Goal: Transaction & Acquisition: Purchase product/service

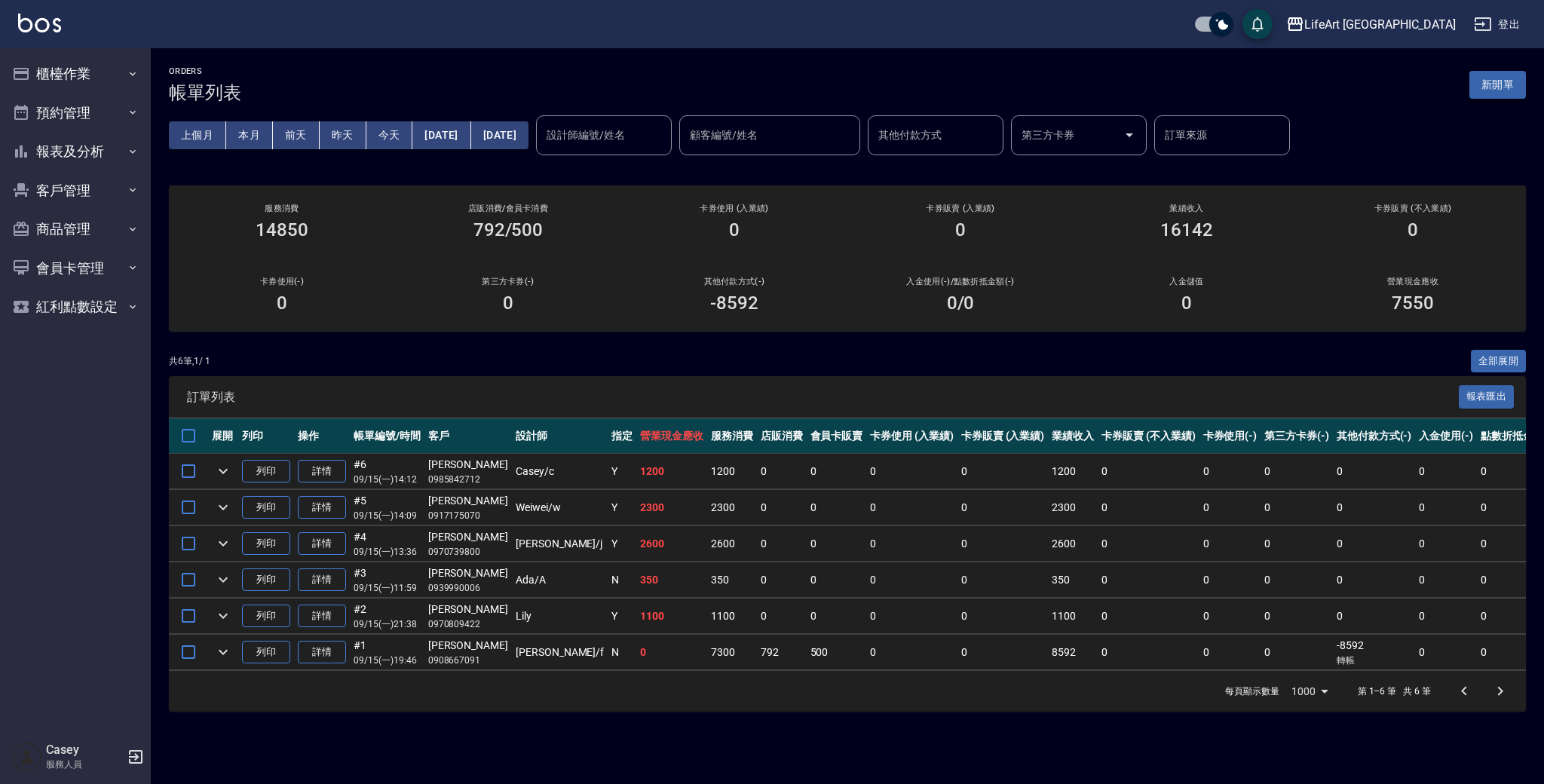
click at [1513, 87] on button "新開單" at bounding box center [1498, 85] width 57 height 28
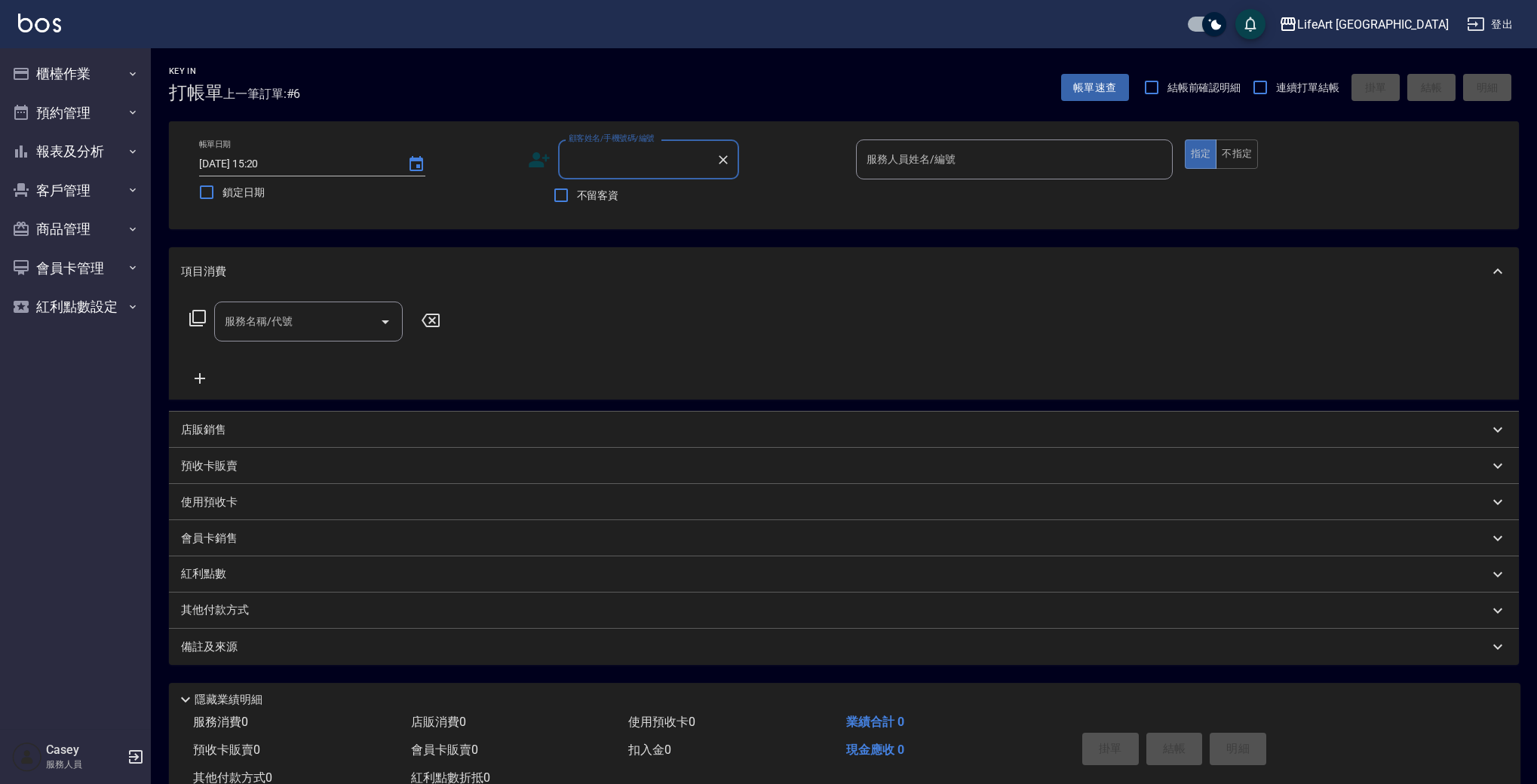
click at [622, 167] on input "顧客姓名/手機號碼/編號" at bounding box center [637, 159] width 145 height 27
click at [796, 298] on div "服務名稱/代號 服務名稱/代號" at bounding box center [844, 347] width 1350 height 104
click at [94, 198] on button "客戶管理" at bounding box center [76, 190] width 139 height 39
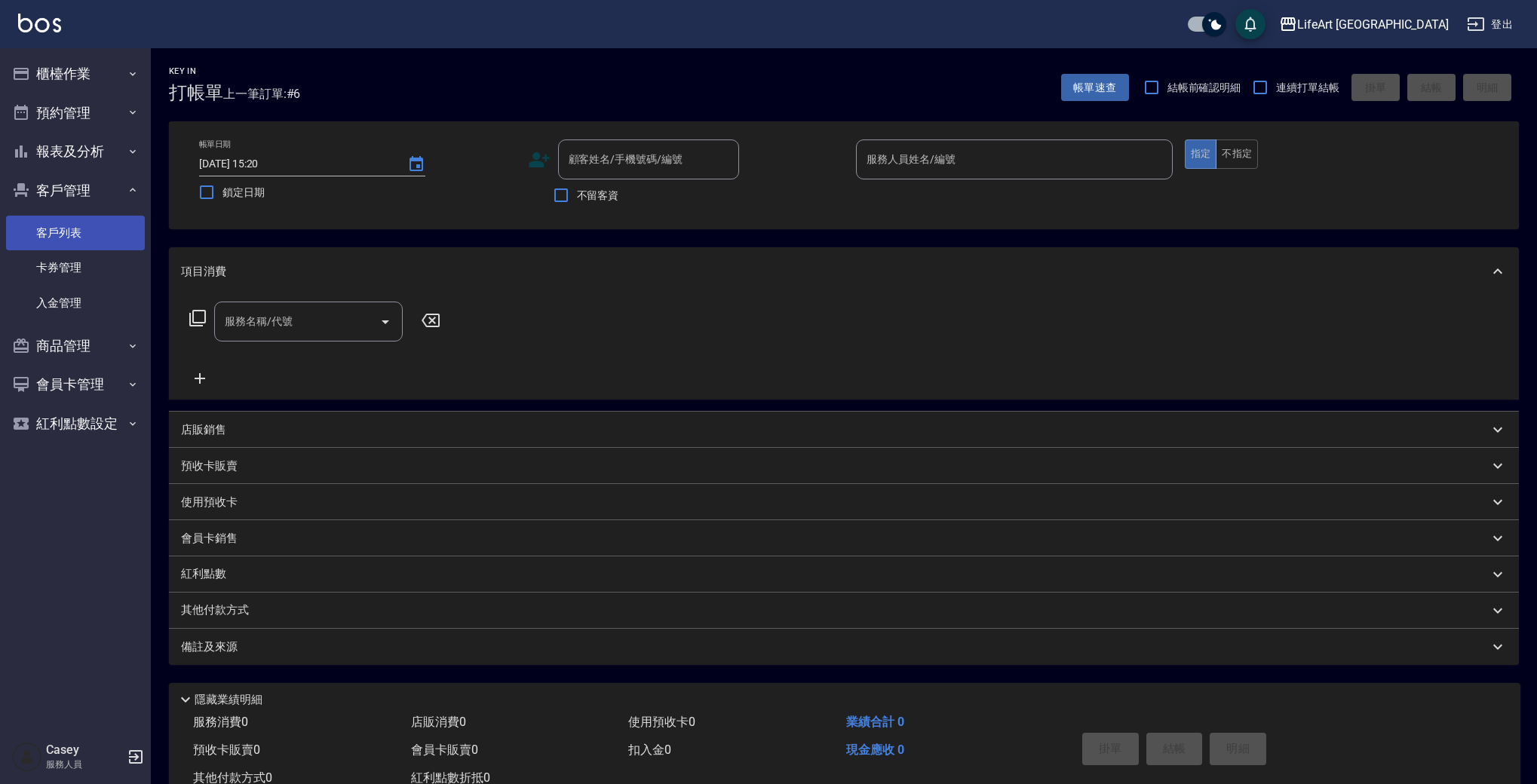
click at [98, 236] on link "客戶列表" at bounding box center [76, 232] width 139 height 34
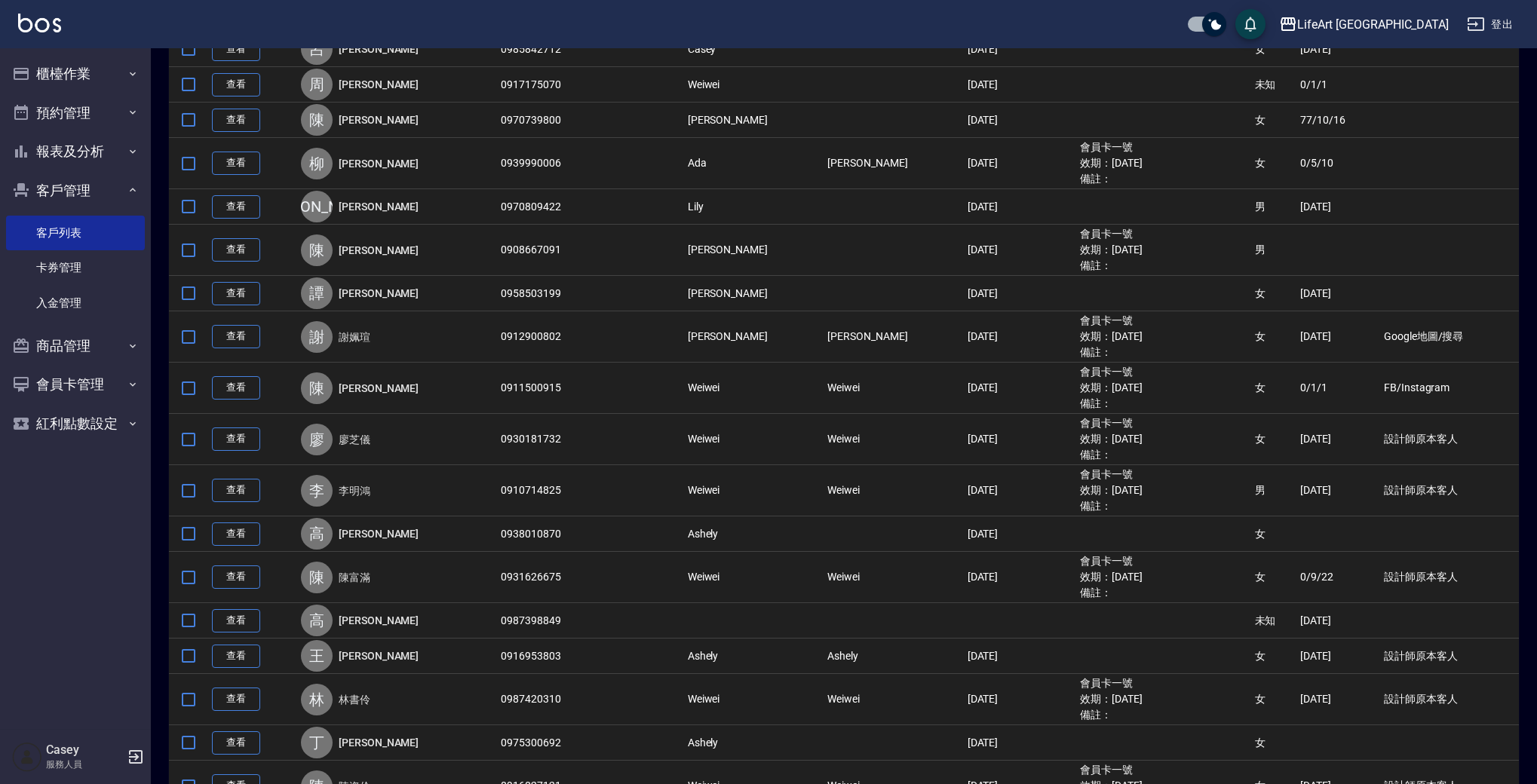
scroll to position [468, 0]
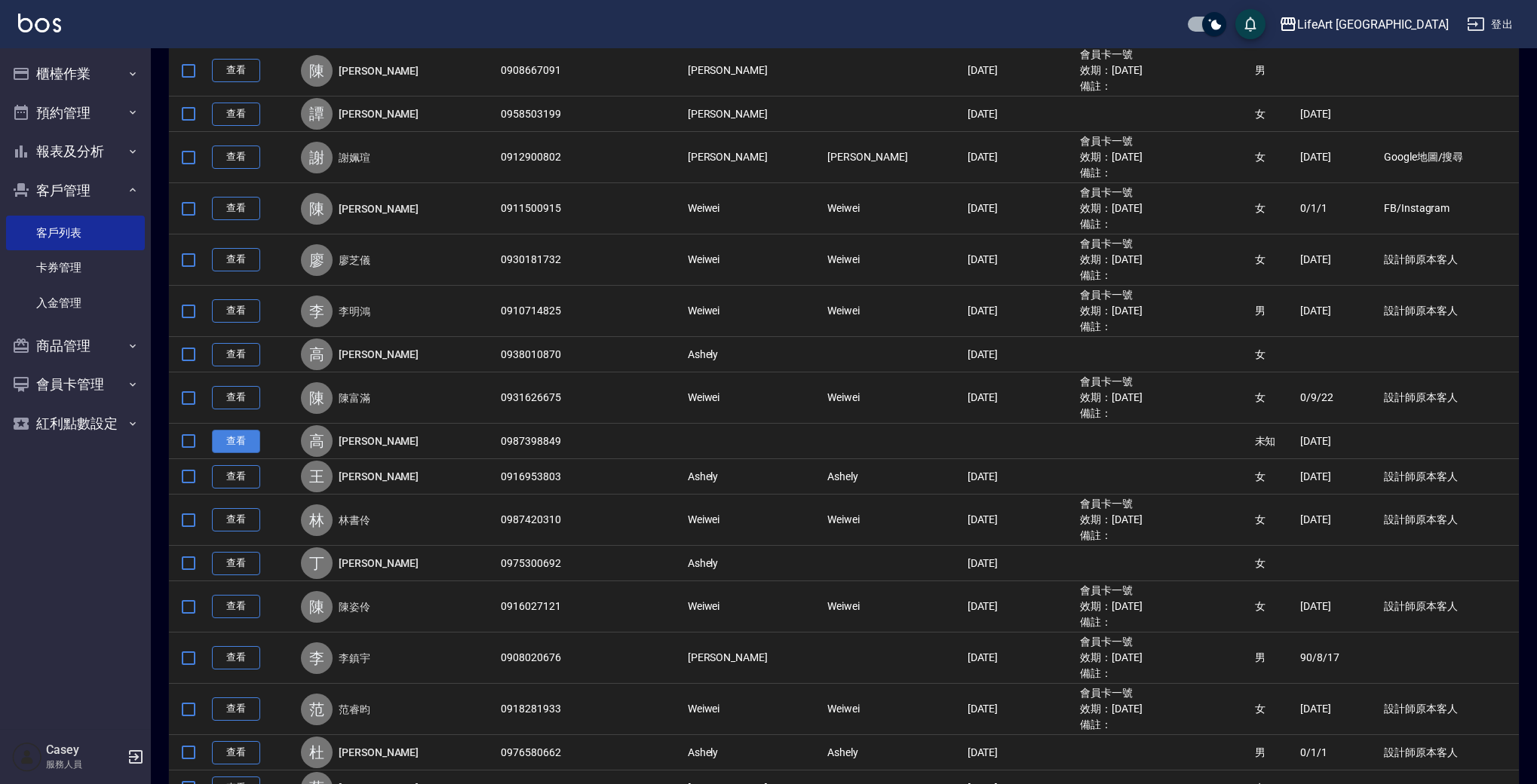
click at [245, 441] on link "查看" at bounding box center [236, 441] width 48 height 23
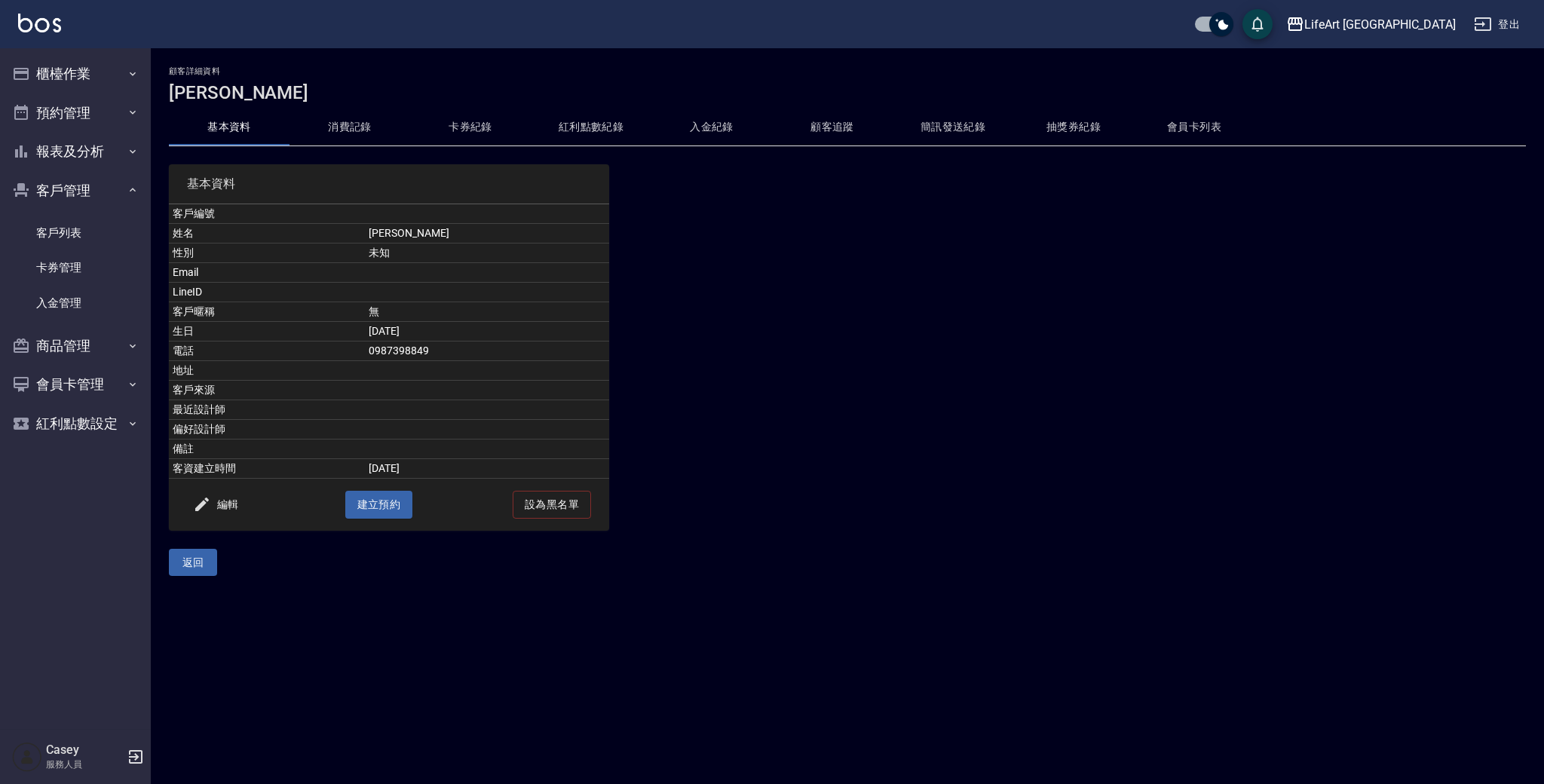
click at [443, 351] on td "0987398849" at bounding box center [486, 351] width 244 height 20
copy td "0987398849"
click at [101, 78] on button "櫃檯作業" at bounding box center [75, 74] width 139 height 39
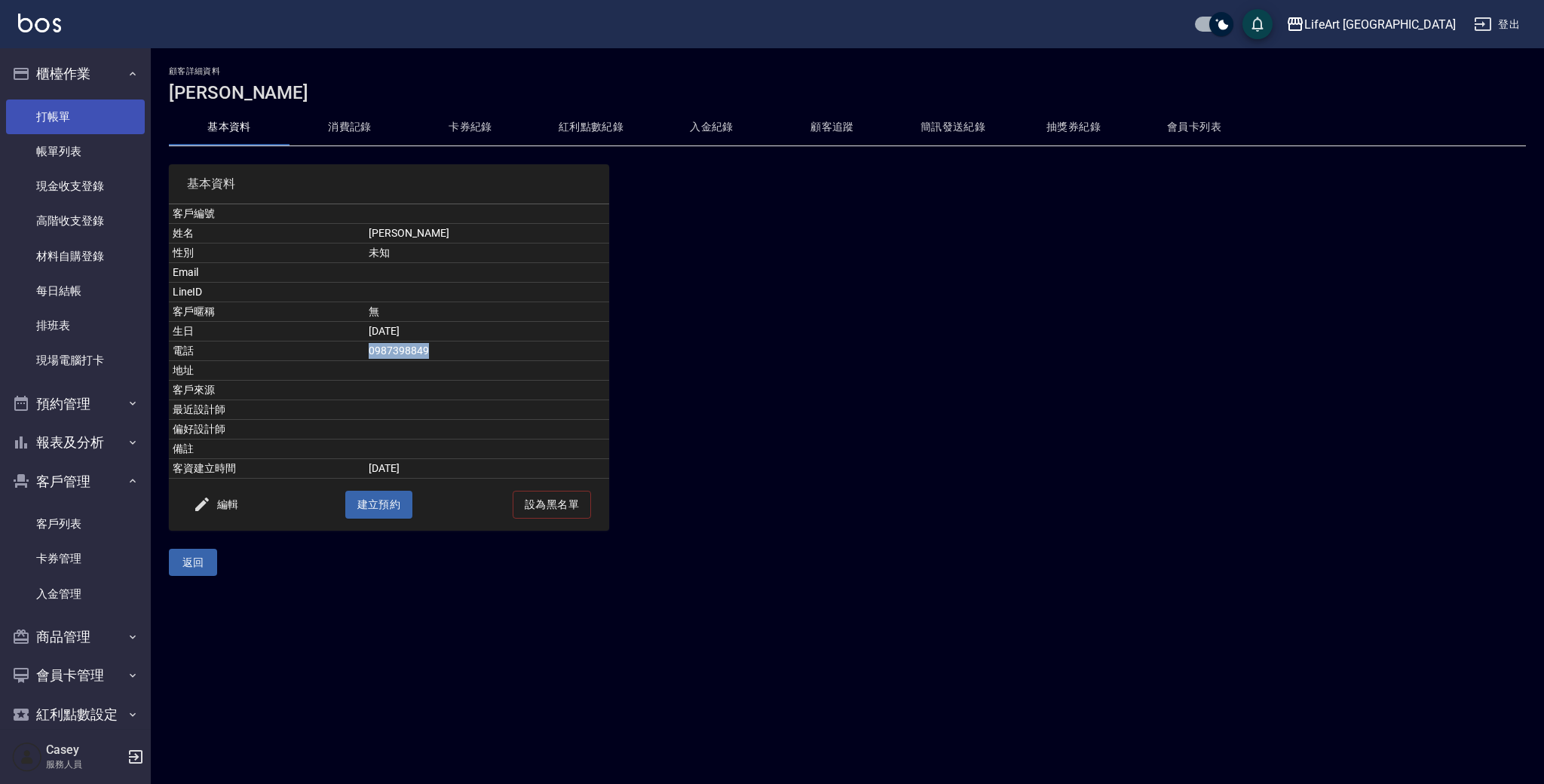
click at [103, 119] on link "打帳單" at bounding box center [75, 117] width 139 height 34
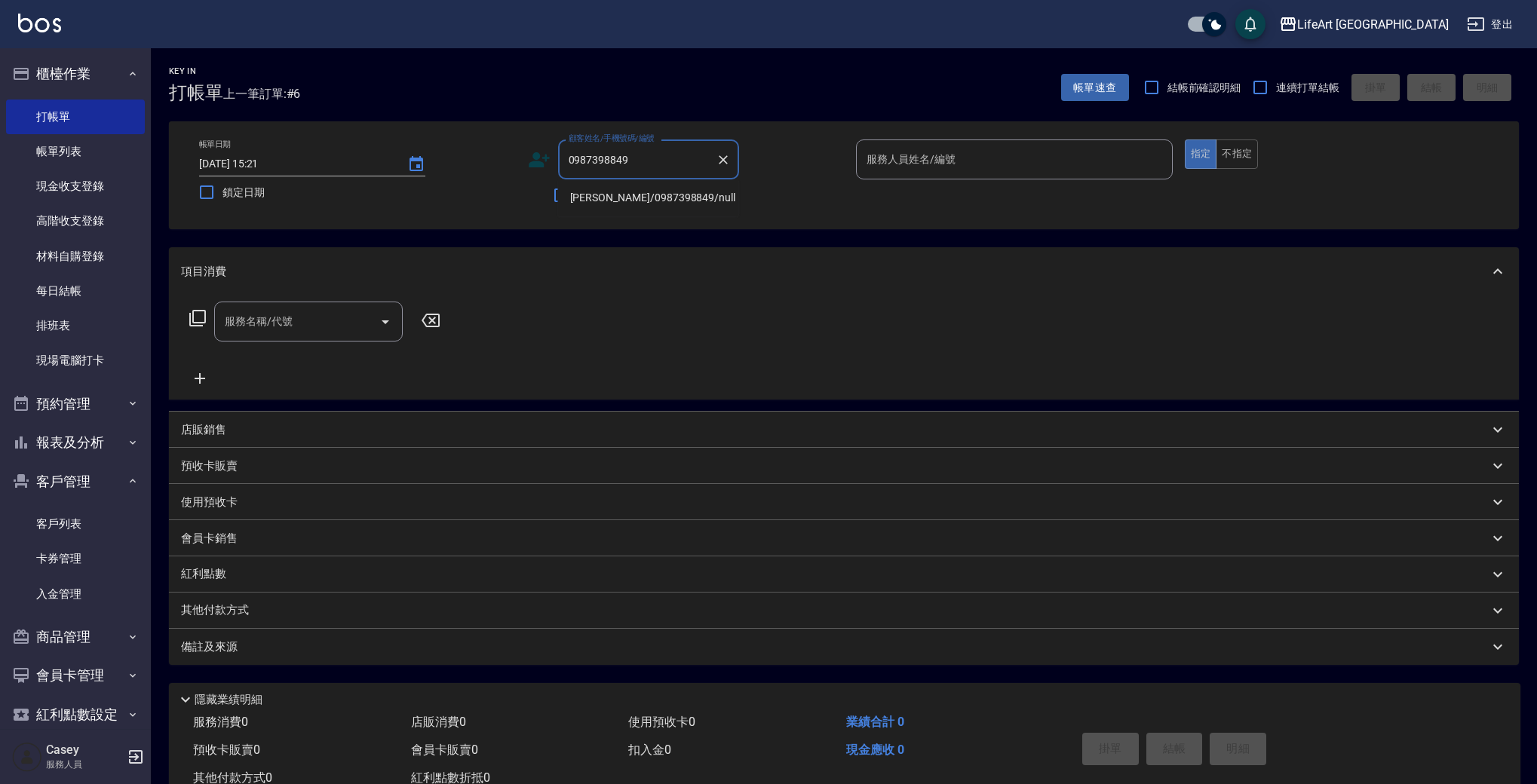
click at [633, 198] on li "[PERSON_NAME]/0987398849/null" at bounding box center [648, 197] width 181 height 25
type input "[PERSON_NAME]/0987398849/null"
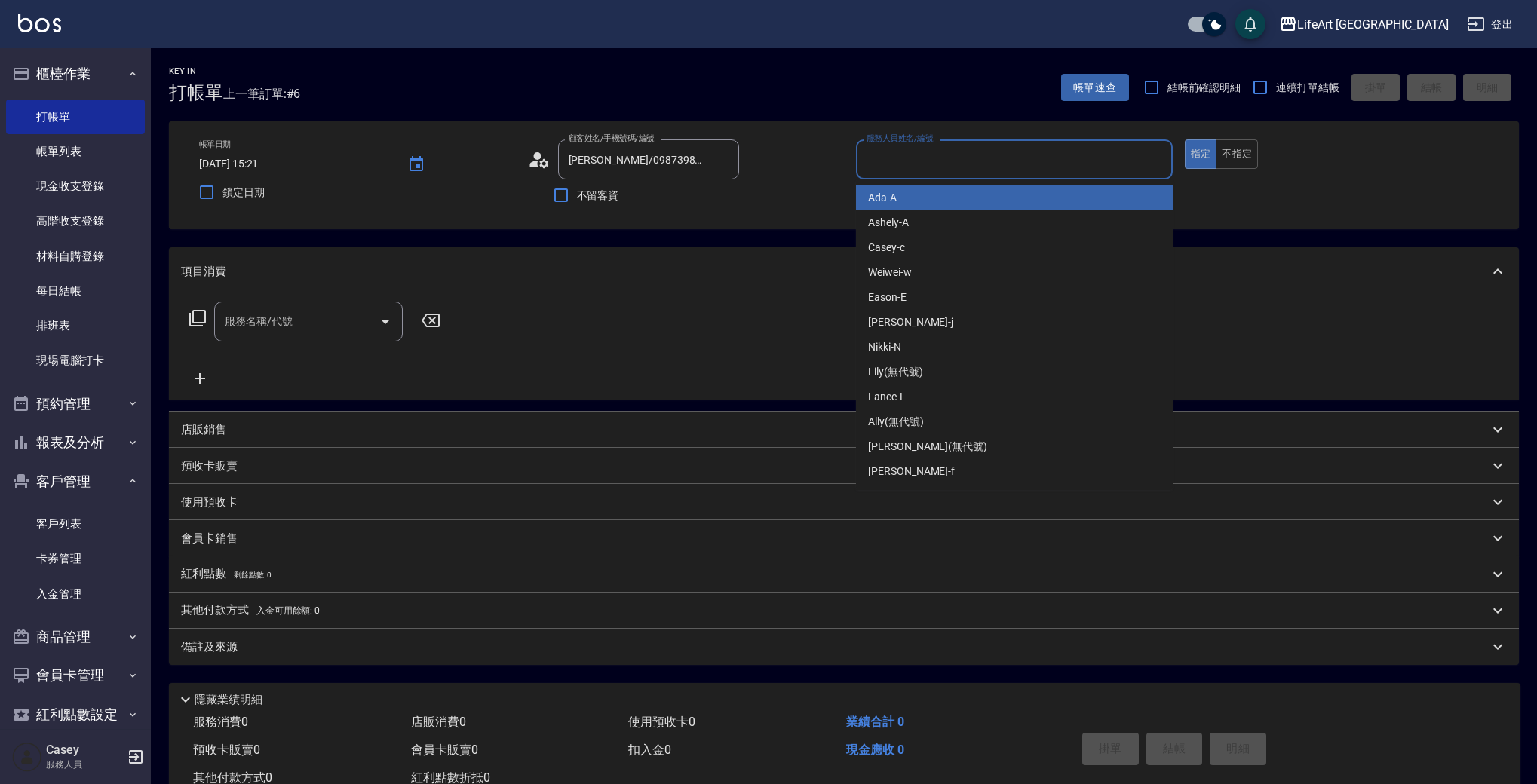
click at [924, 167] on input "服務人員姓名/編號" at bounding box center [1014, 159] width 303 height 27
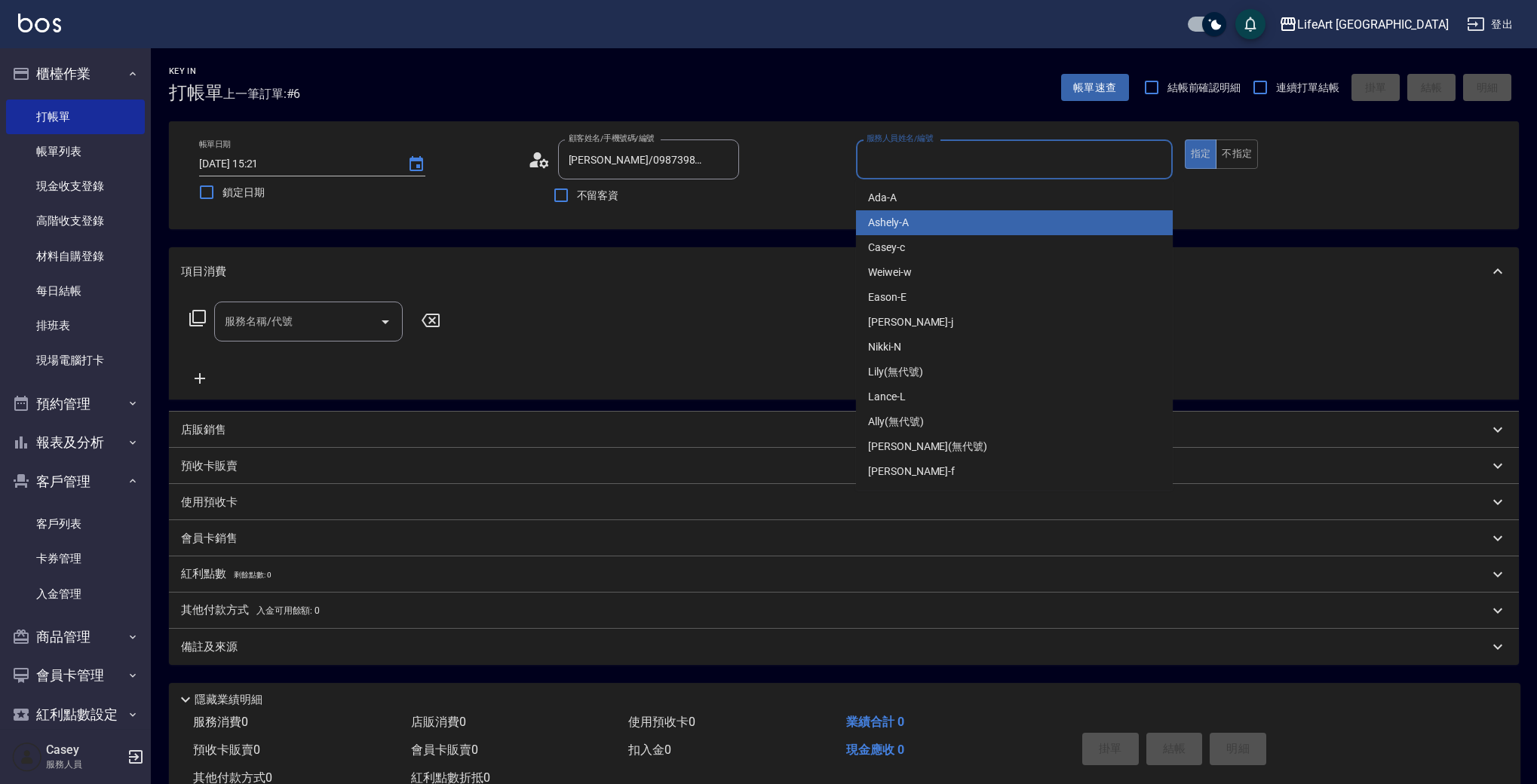
click at [923, 215] on div "Ashely -A" at bounding box center [1014, 222] width 317 height 25
type input "Ashely-A"
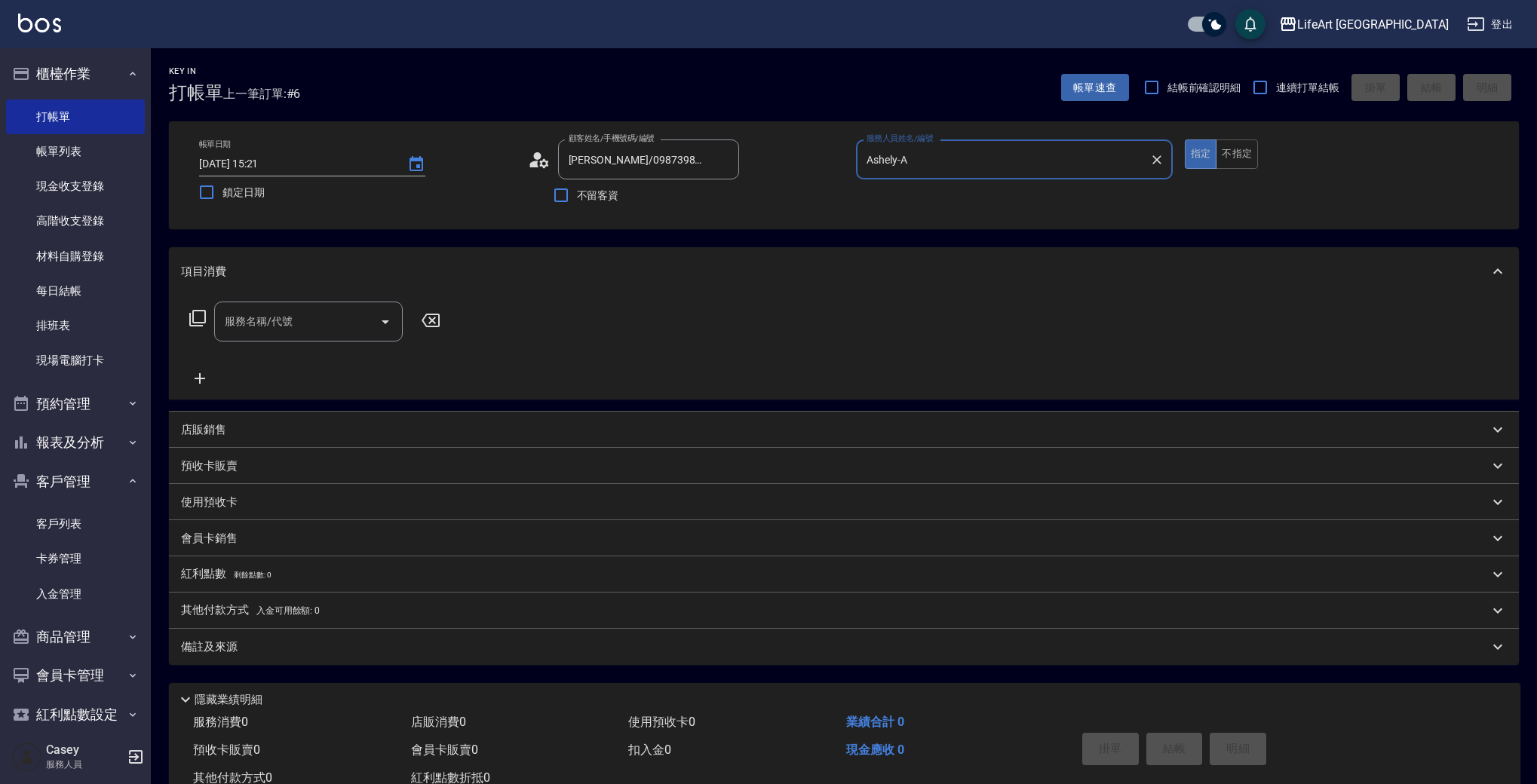
click at [267, 329] on input "服務名稱/代號" at bounding box center [298, 321] width 153 height 27
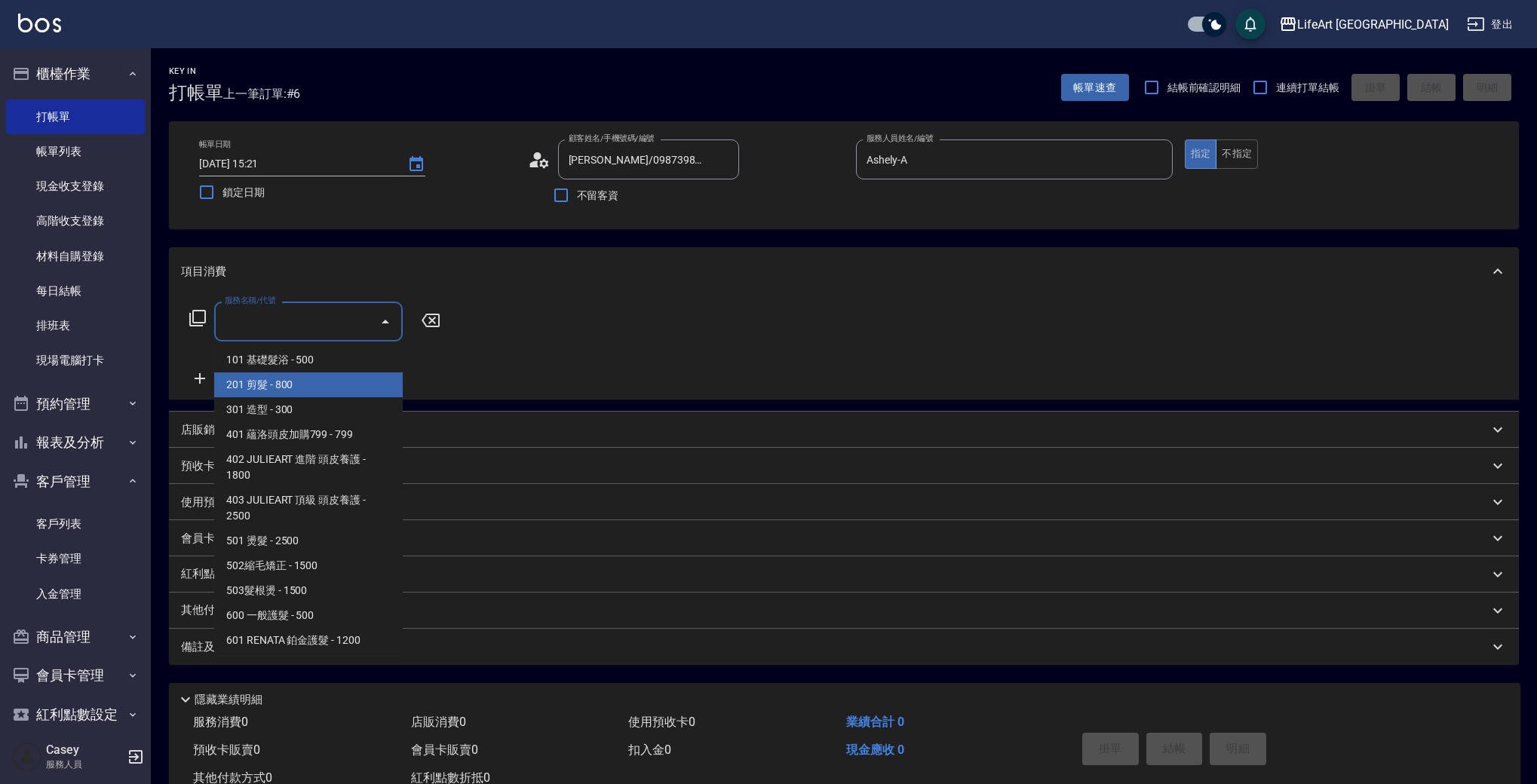
click at [292, 383] on span "201 剪髮 - 800" at bounding box center [309, 384] width 189 height 25
type input "201 剪髮(201)"
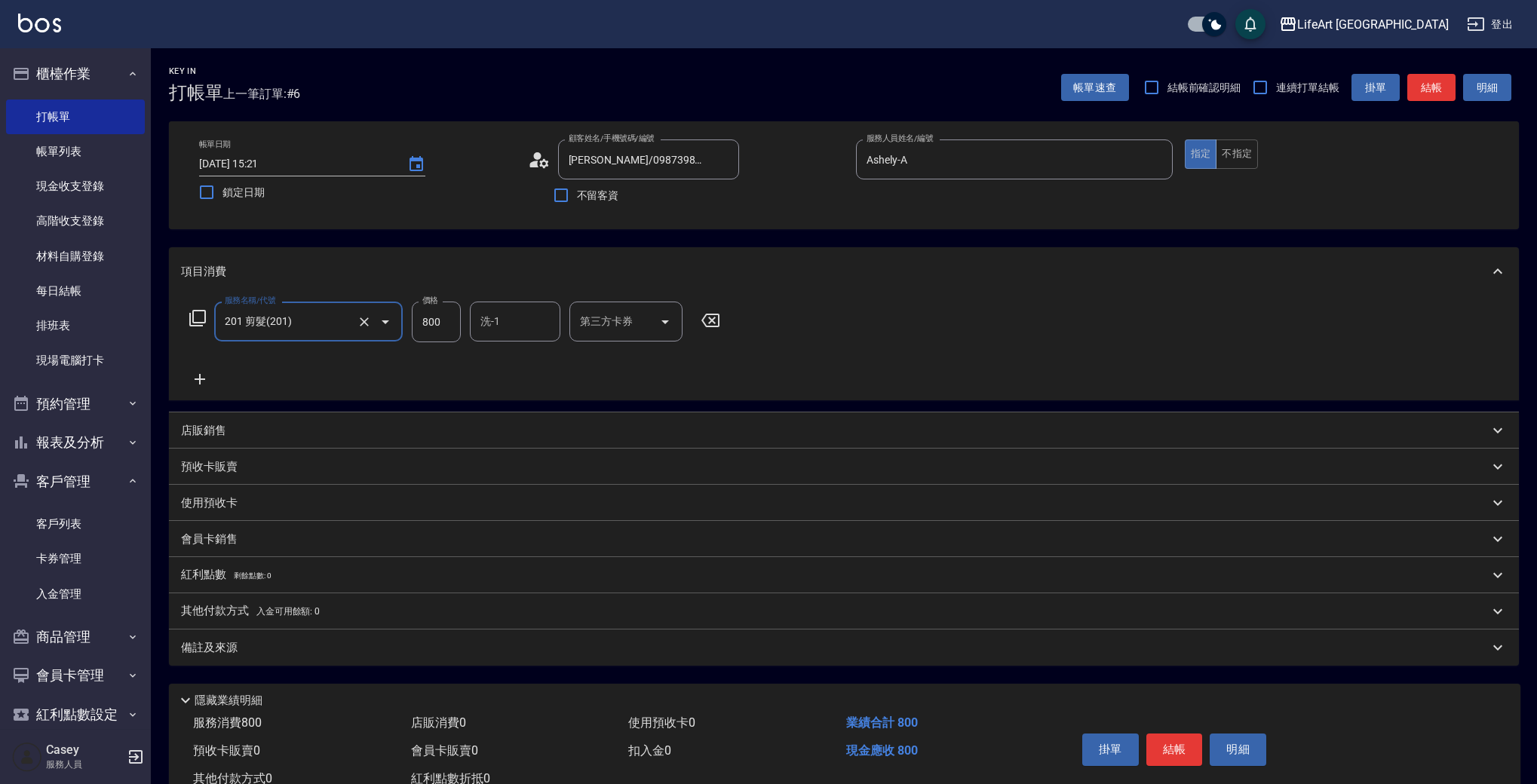
click at [427, 337] on input "800" at bounding box center [436, 322] width 49 height 40
type input "1000"
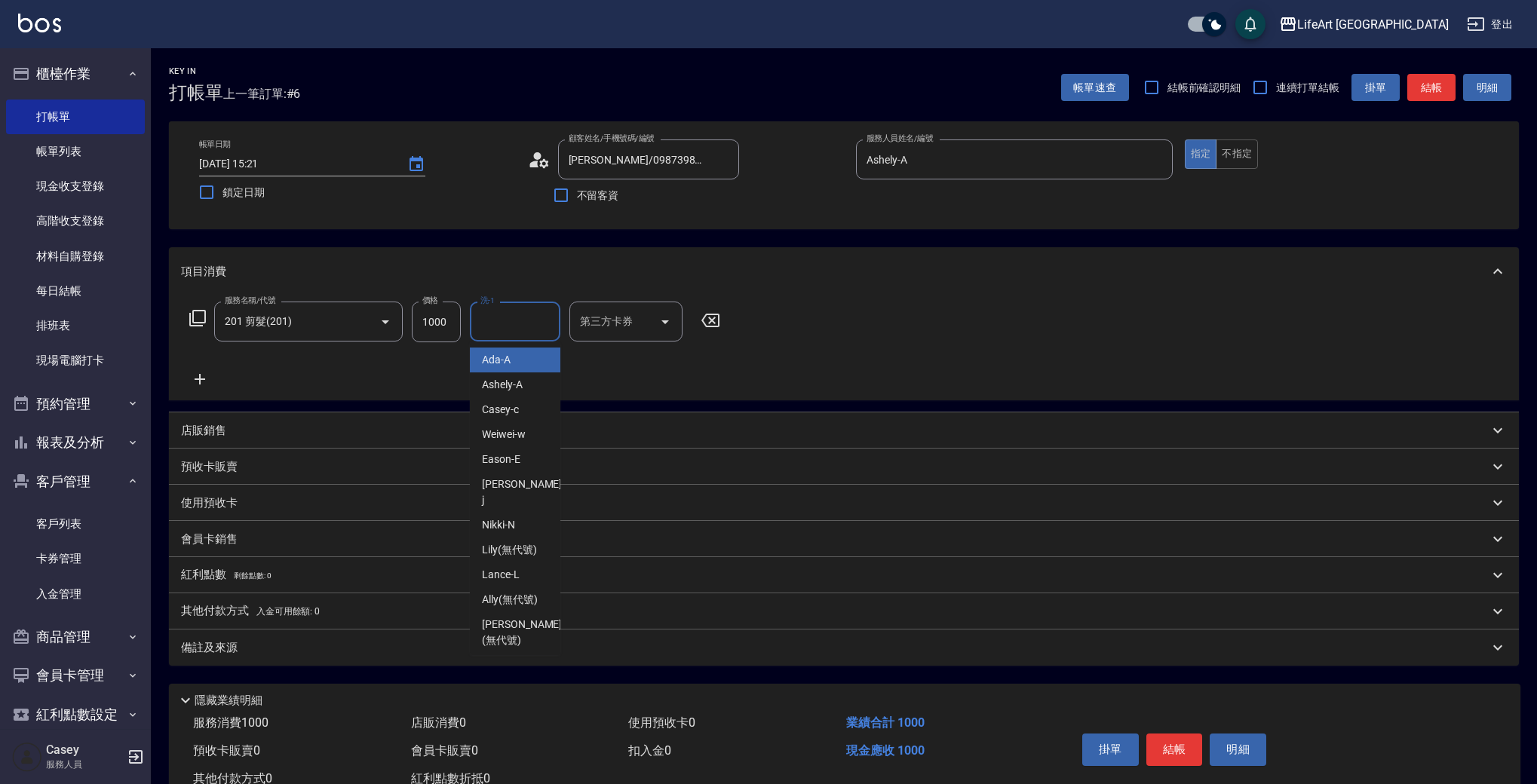
click at [510, 325] on input "洗-1" at bounding box center [515, 321] width 77 height 27
click at [520, 365] on div "Casey -c" at bounding box center [515, 359] width 90 height 25
type input "Casey-c"
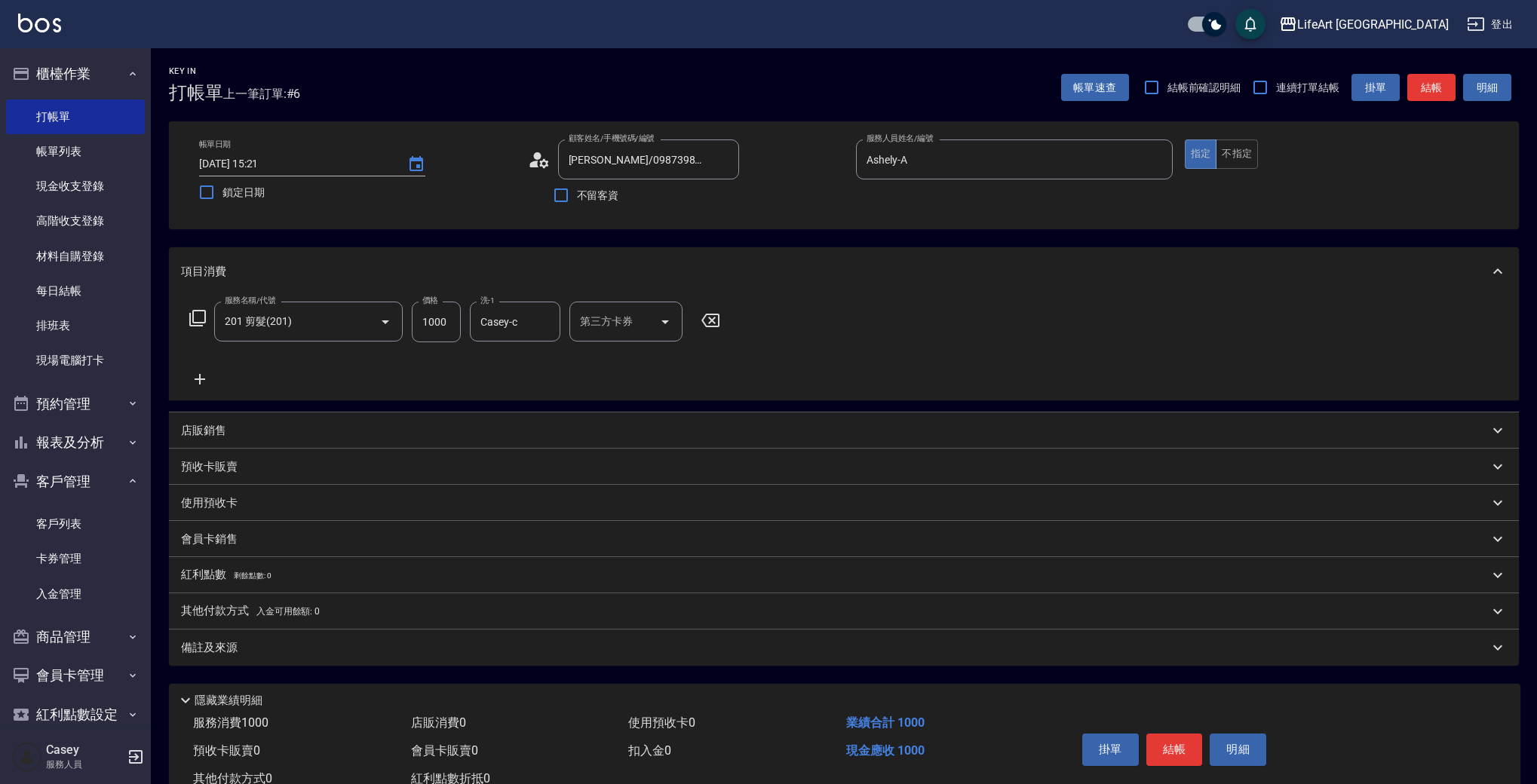
click at [297, 644] on div "備註及來源" at bounding box center [835, 648] width 1308 height 15
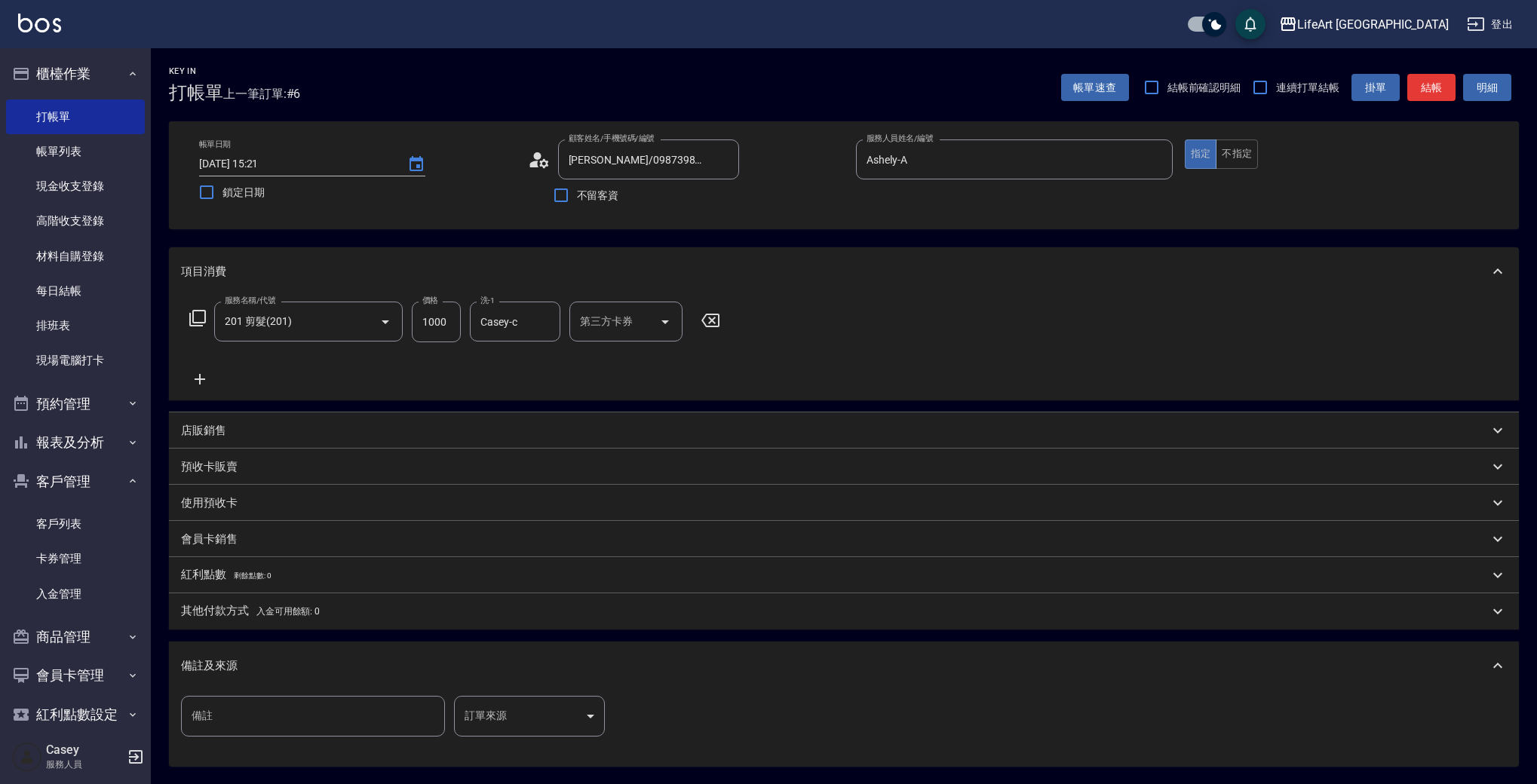
click at [508, 695] on div "備註 備註 訂單來源 ​ 訂單來源" at bounding box center [844, 728] width 1350 height 77
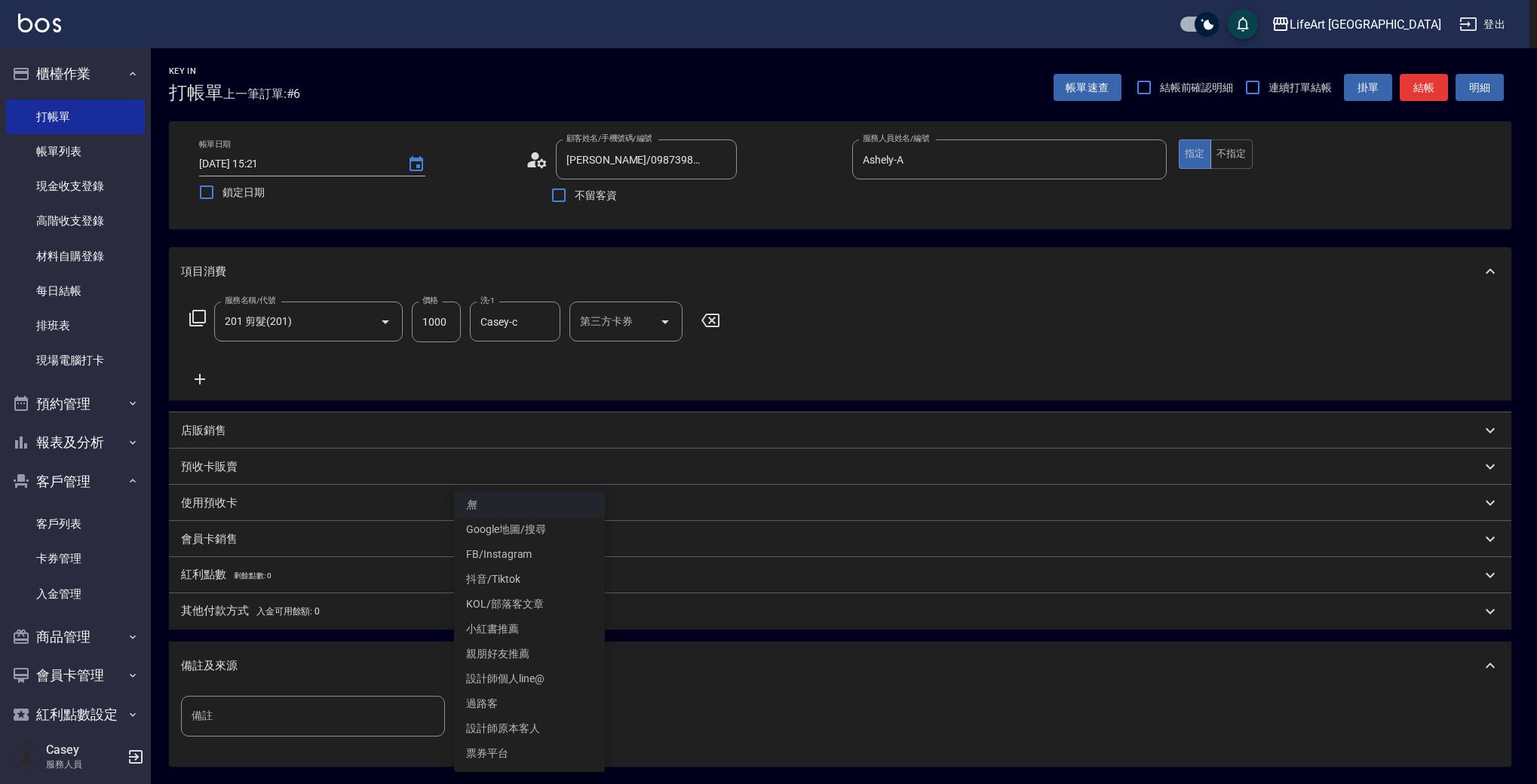
click at [510, 696] on body "LifeArt 蘆洲 登出 櫃檯作業 打帳單 帳單列表 現金收支登錄 高階收支登錄 材料自購登錄 每日結帳 排班表 現場電腦打卡 預約管理 預約管理 單日預約…" at bounding box center [768, 465] width 1537 height 931
click at [538, 703] on li "過路客" at bounding box center [529, 703] width 151 height 25
type input "過路客"
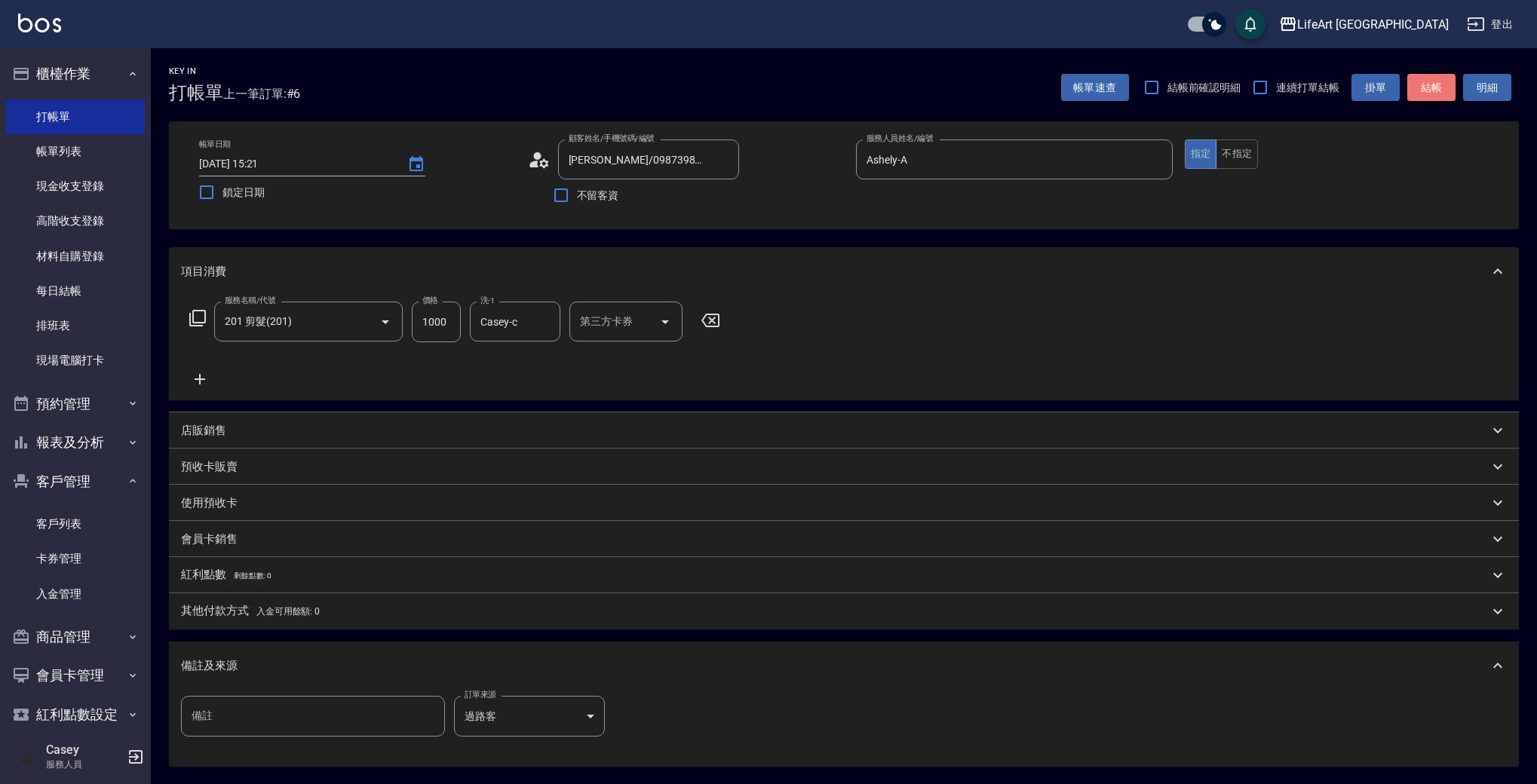
click at [1418, 81] on button "結帳" at bounding box center [1431, 87] width 48 height 28
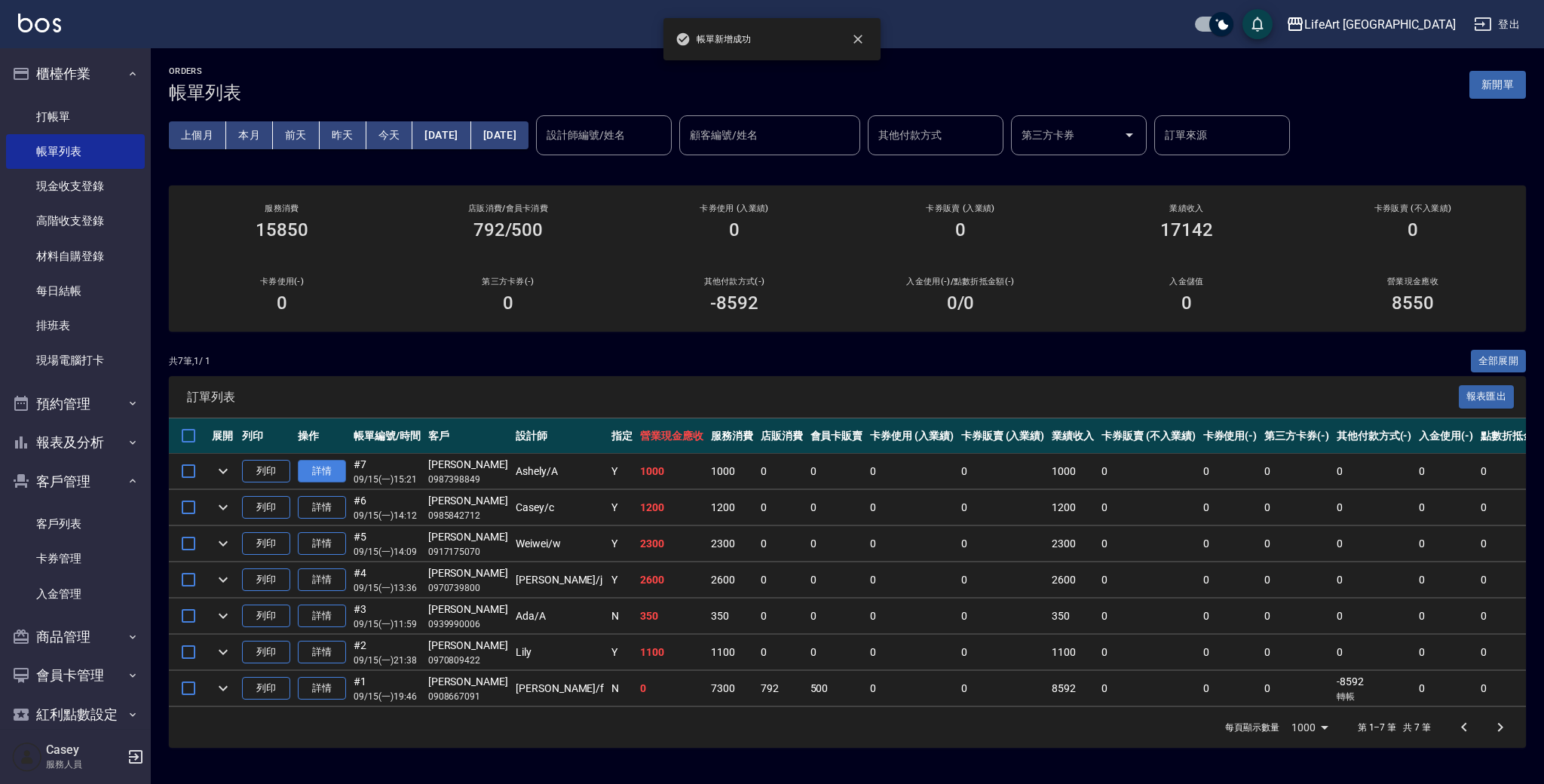
click at [332, 473] on link "詳情" at bounding box center [322, 471] width 48 height 23
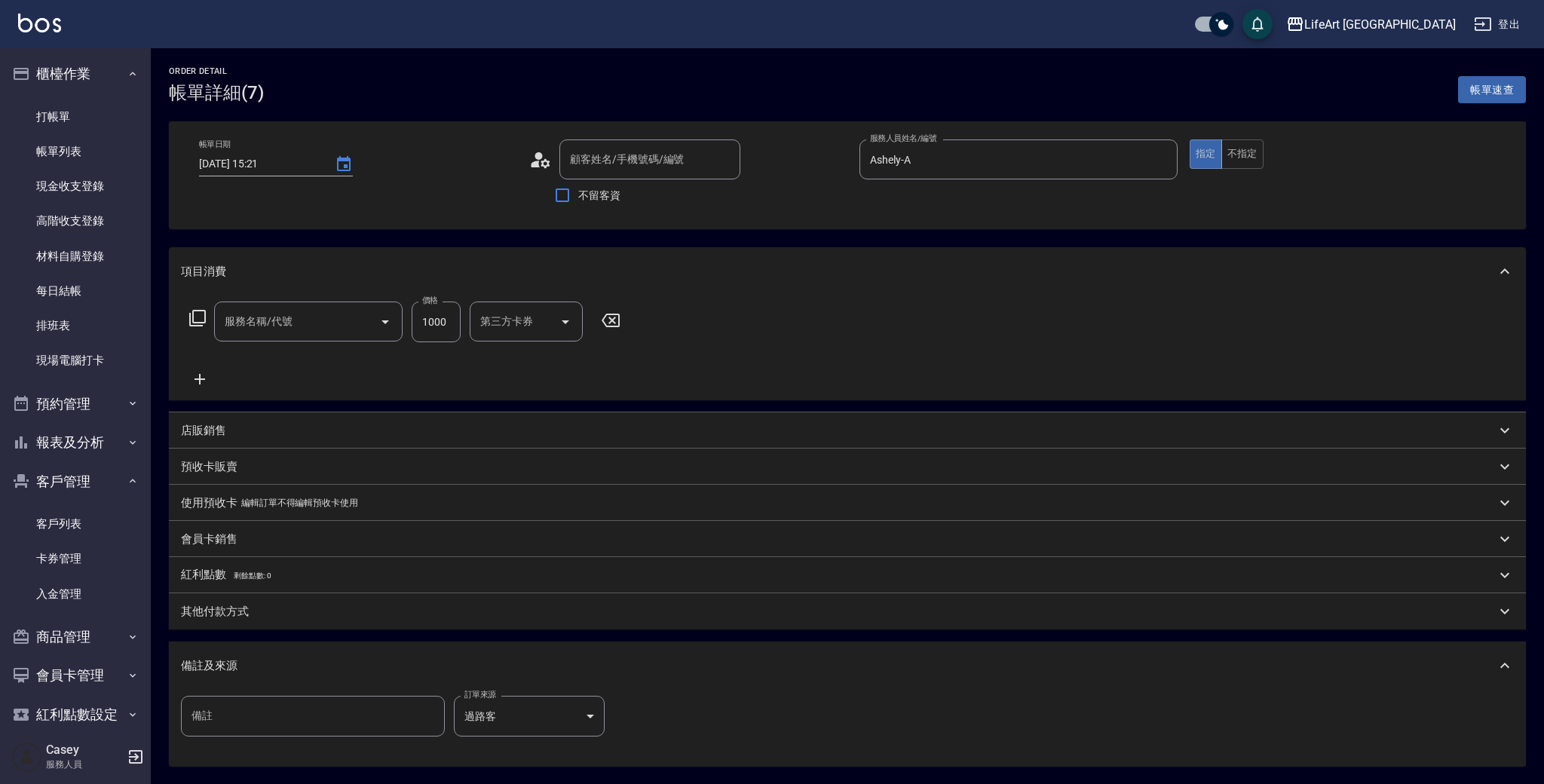
type input "Ashely-A"
type input "過路客"
type input "[PERSON_NAME]/0987398849/null"
type input "201 剪髮(201)"
click at [1241, 146] on button "不指定" at bounding box center [1236, 154] width 42 height 29
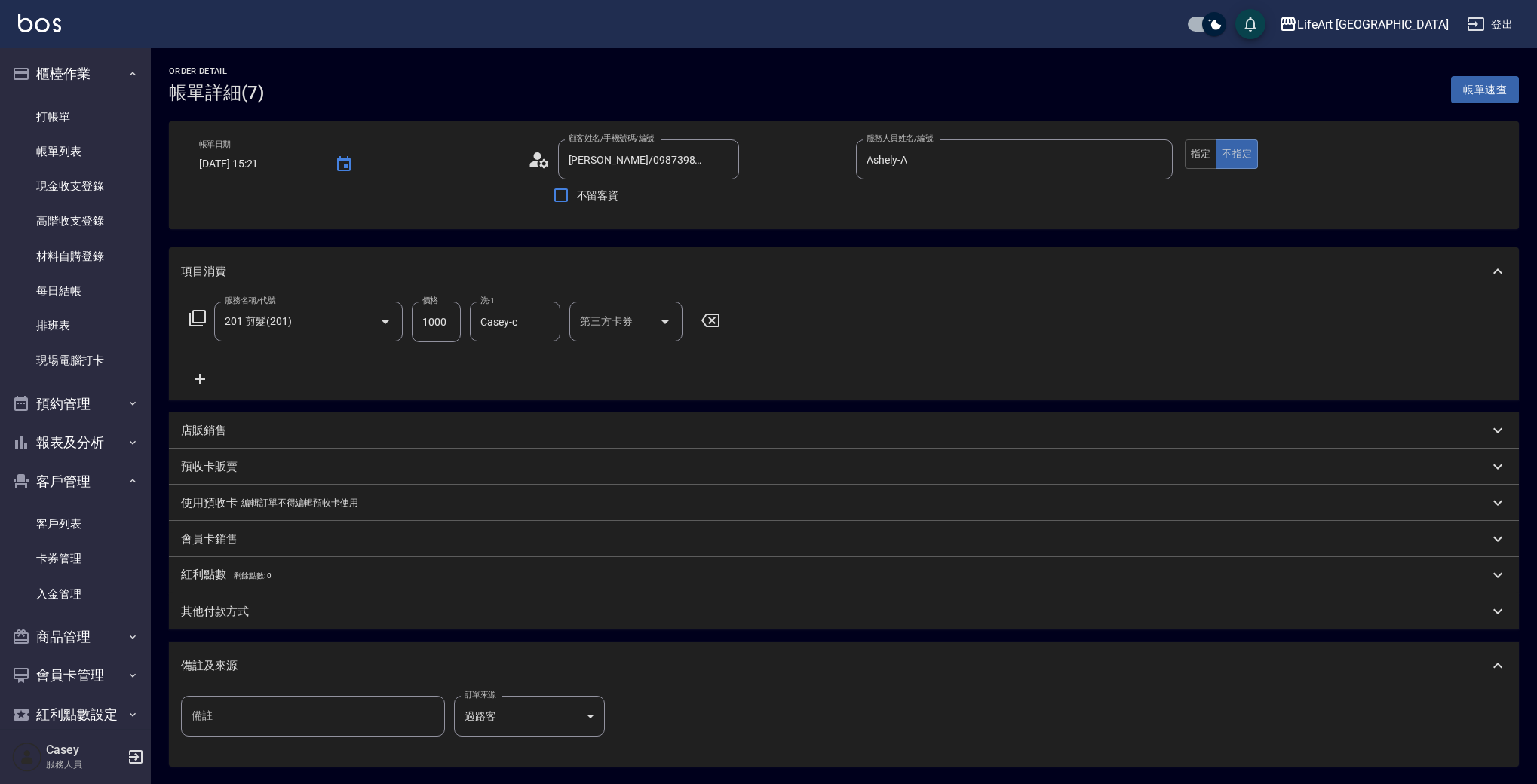
scroll to position [146, 0]
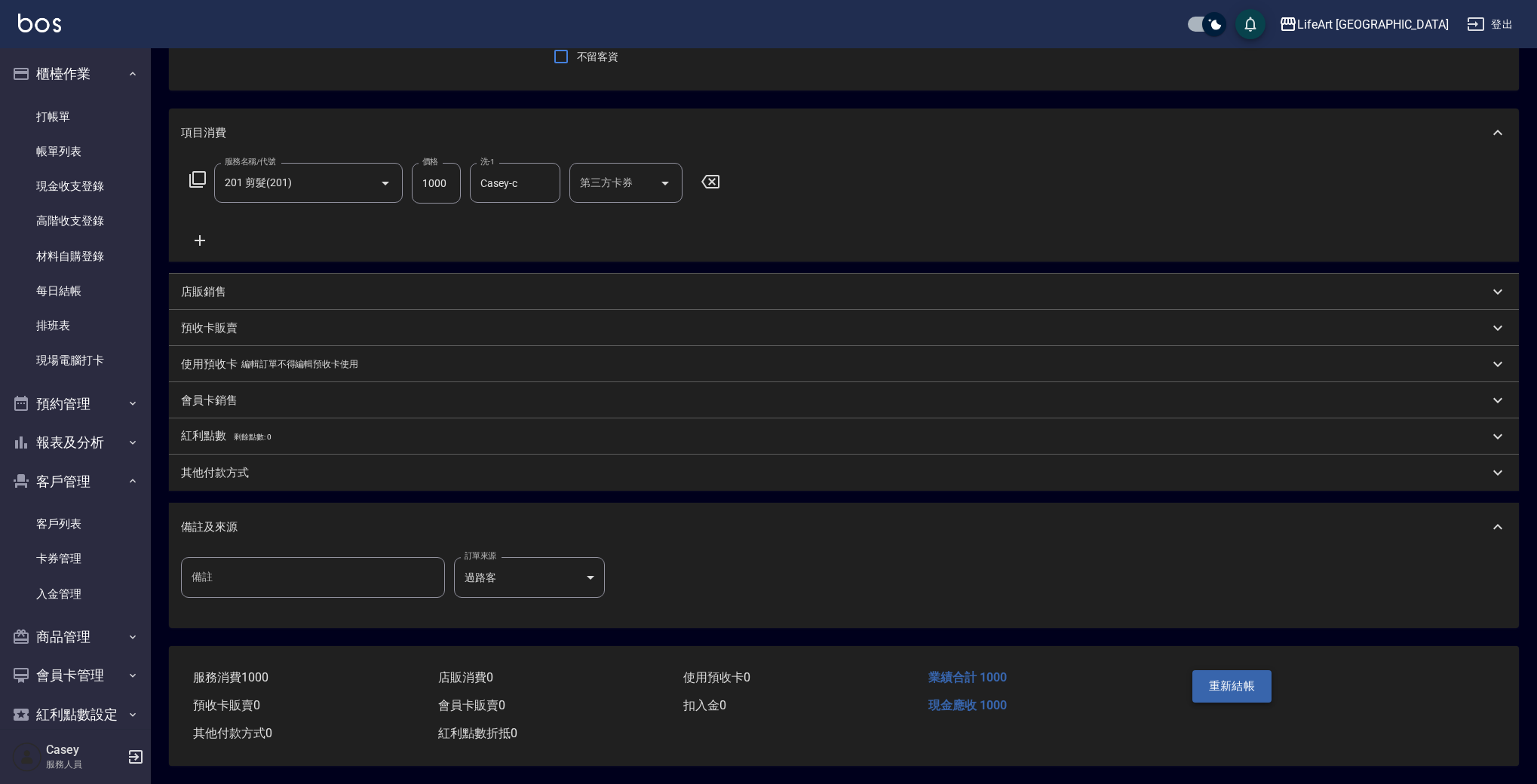
click at [1250, 679] on button "重新結帳" at bounding box center [1231, 685] width 80 height 32
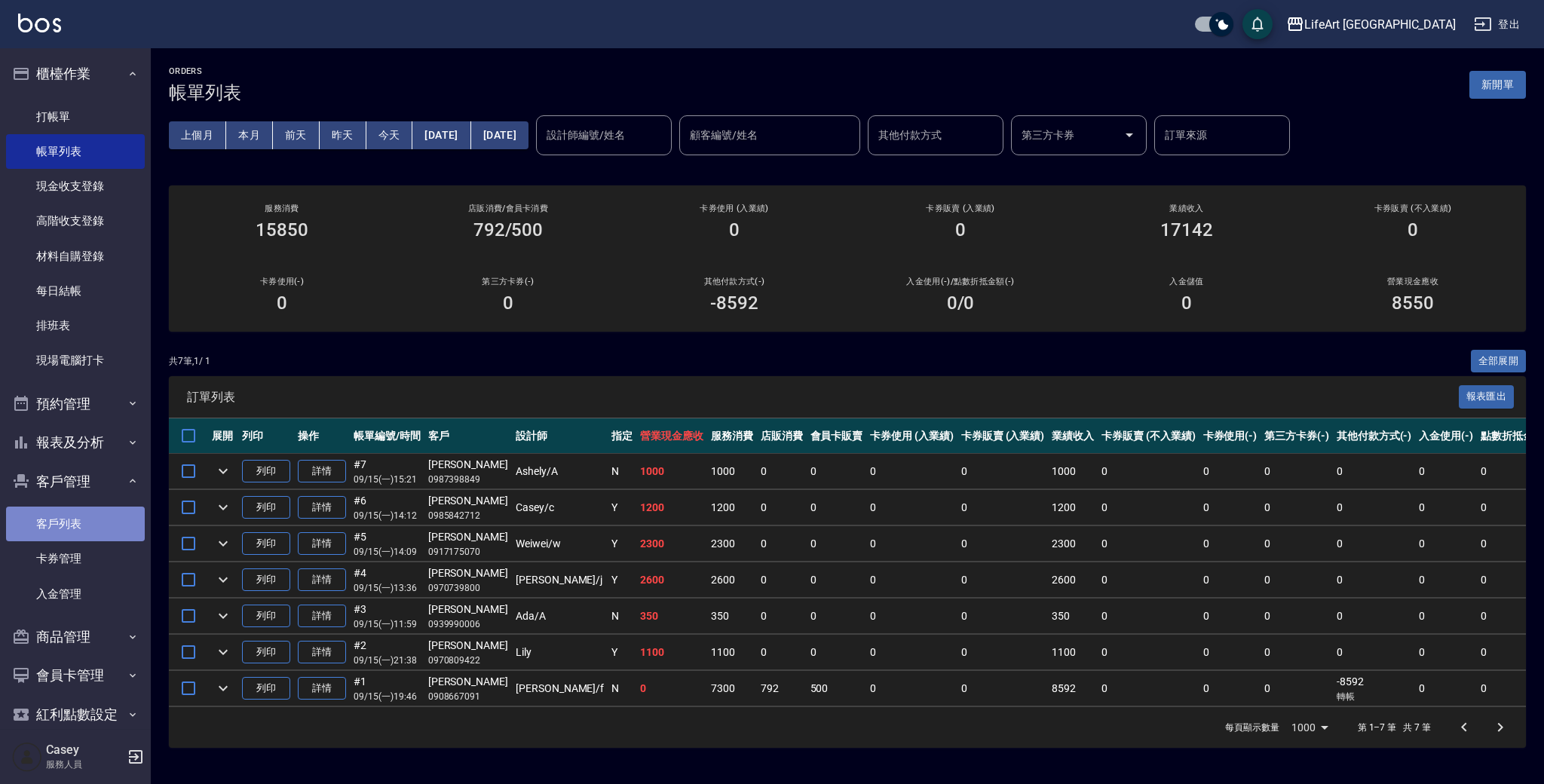
click at [88, 523] on link "客戶列表" at bounding box center [75, 524] width 139 height 34
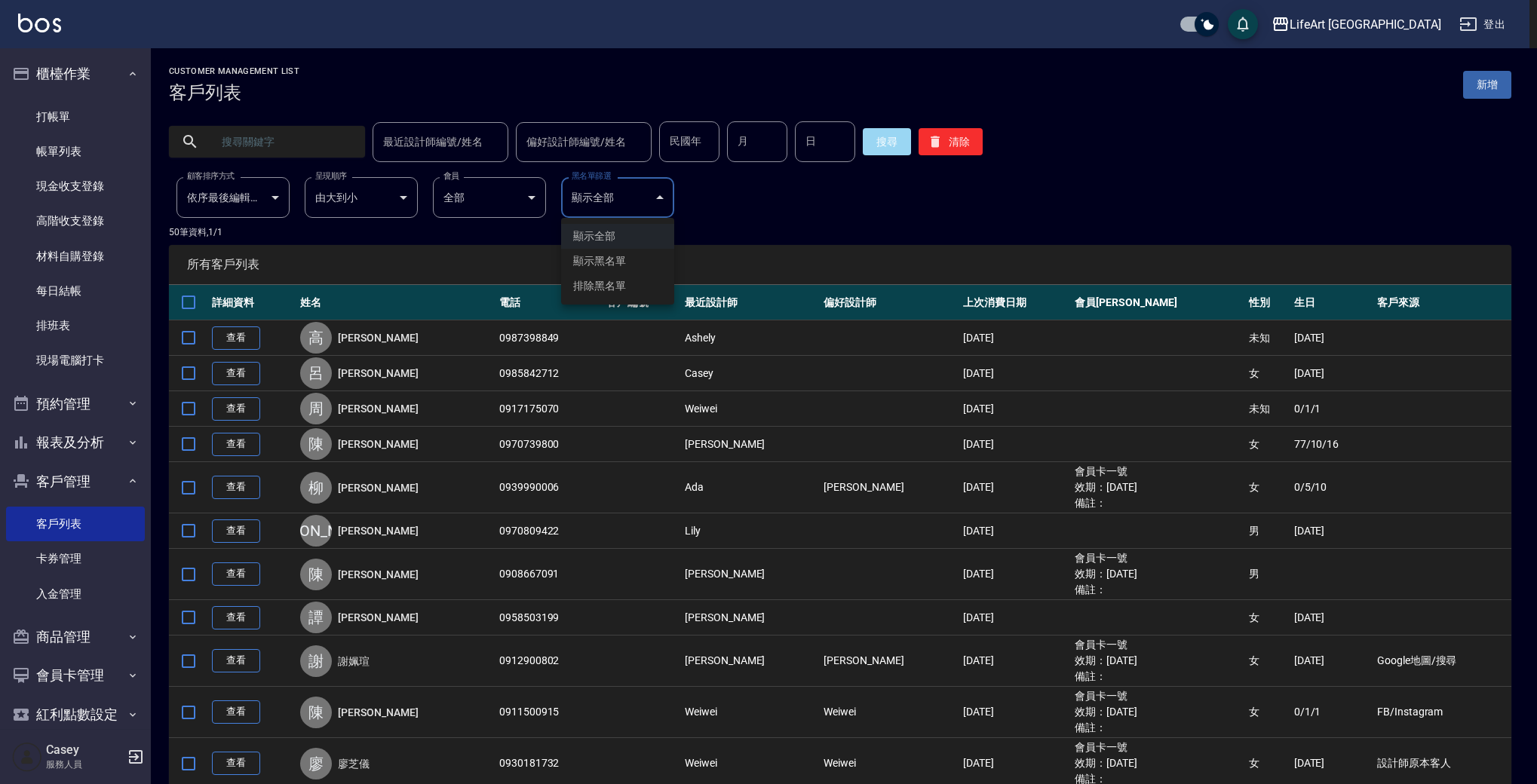
click at [659, 196] on div at bounding box center [772, 392] width 1545 height 784
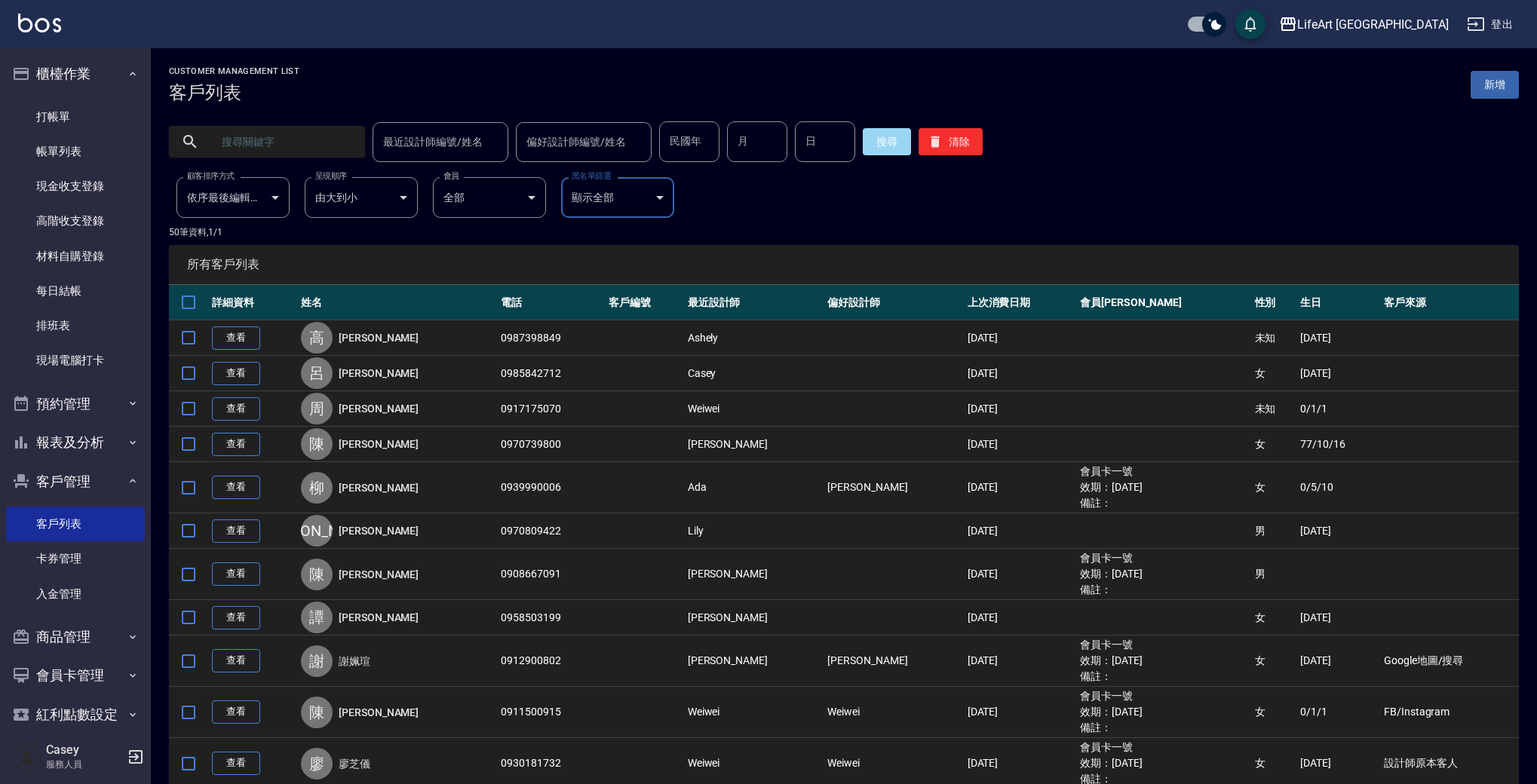
click at [232, 341] on link "查看" at bounding box center [236, 338] width 48 height 23
